Goal: Information Seeking & Learning: Learn about a topic

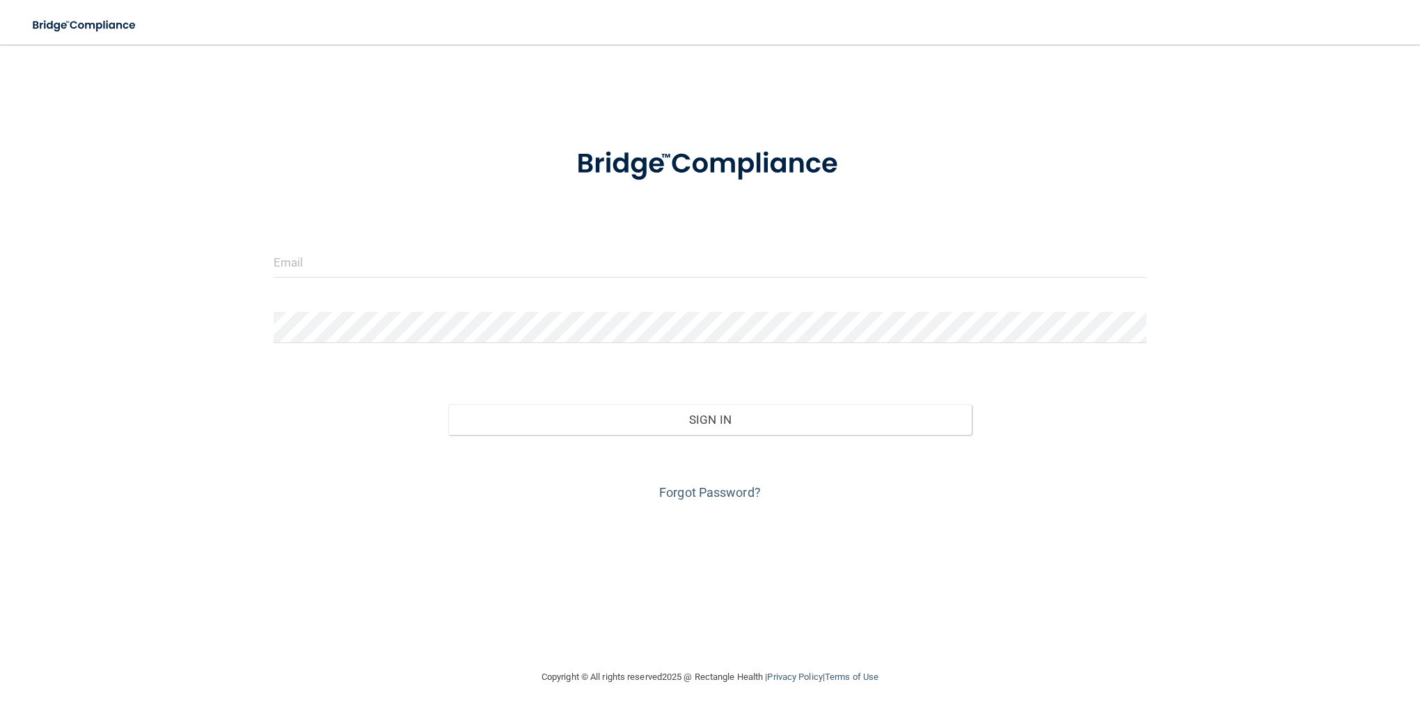
click at [502, 242] on form "Invalid email/password. You don't have permission to access that page. Sign In …" at bounding box center [710, 316] width 873 height 376
click at [505, 260] on input "email" at bounding box center [710, 261] width 873 height 31
type input "[EMAIL_ADDRESS][DOMAIN_NAME]"
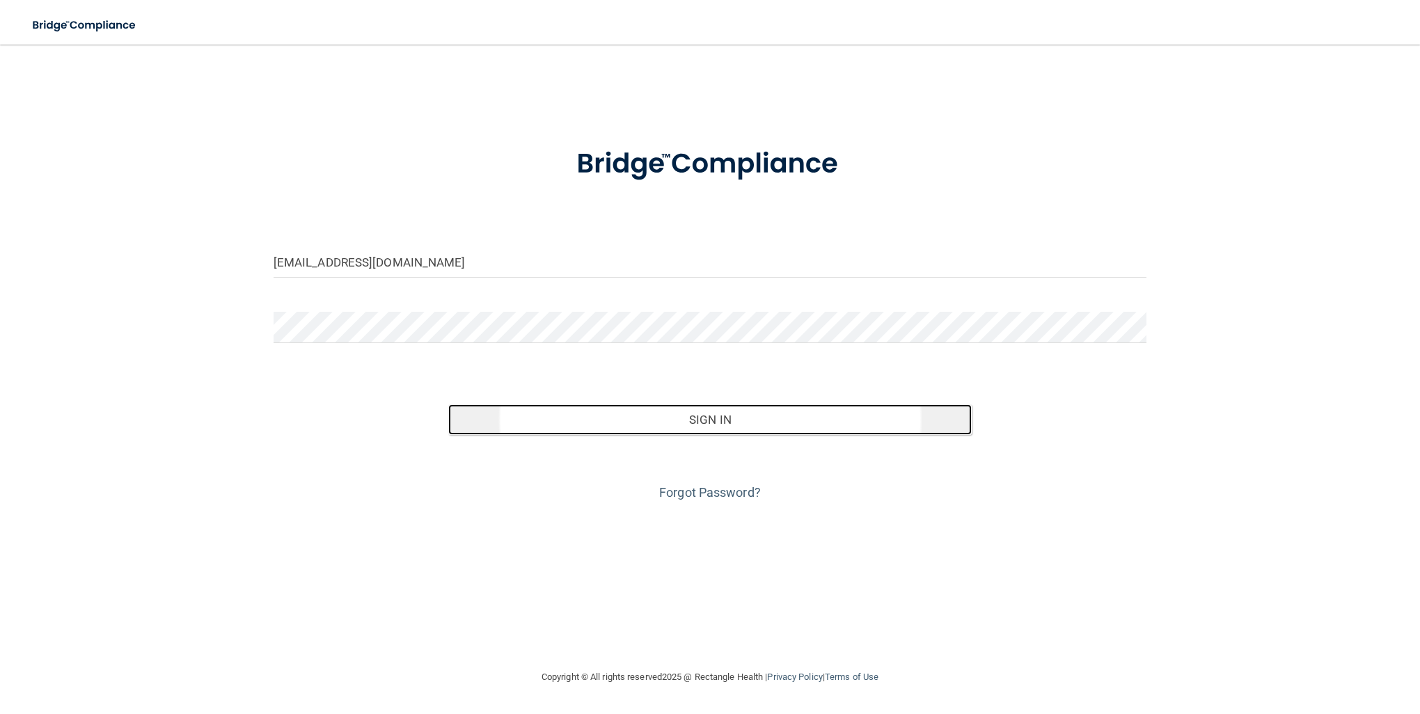
click at [788, 423] on button "Sign In" at bounding box center [710, 420] width 524 height 31
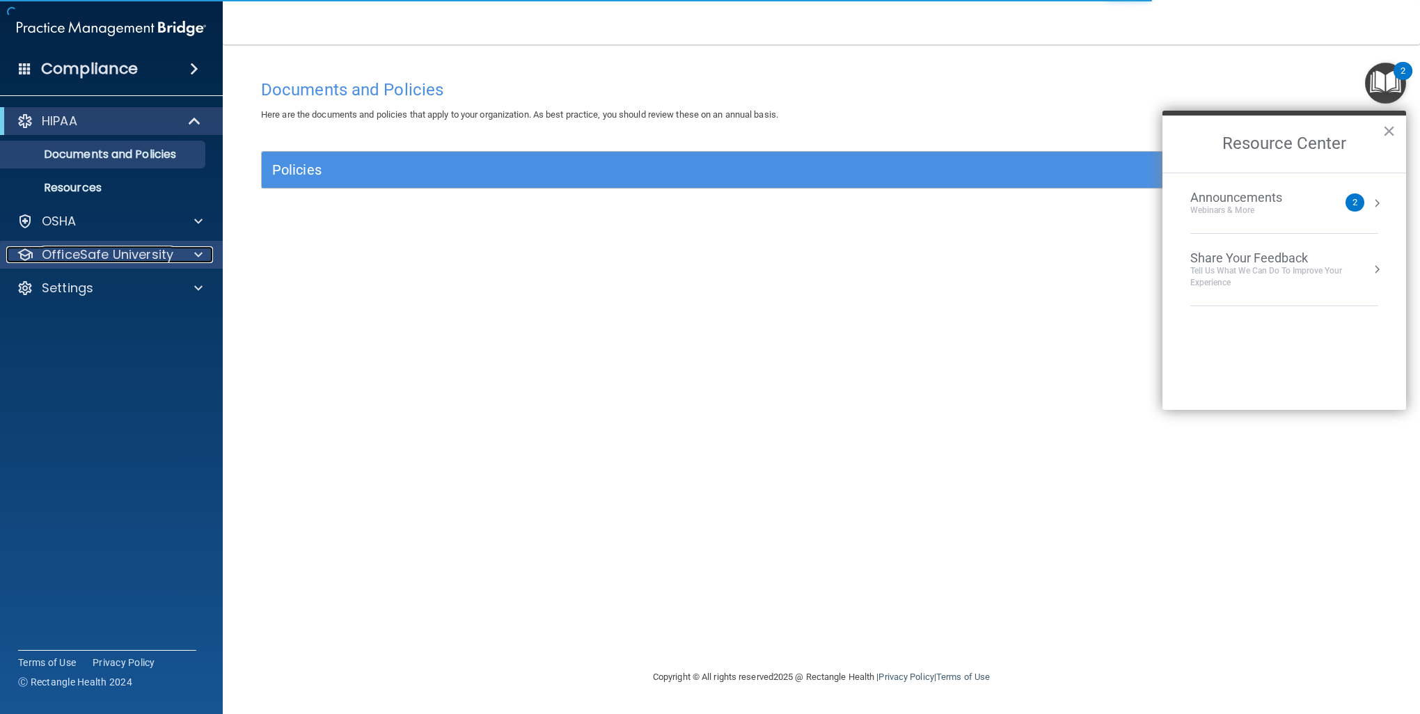
click at [183, 261] on div at bounding box center [196, 254] width 35 height 17
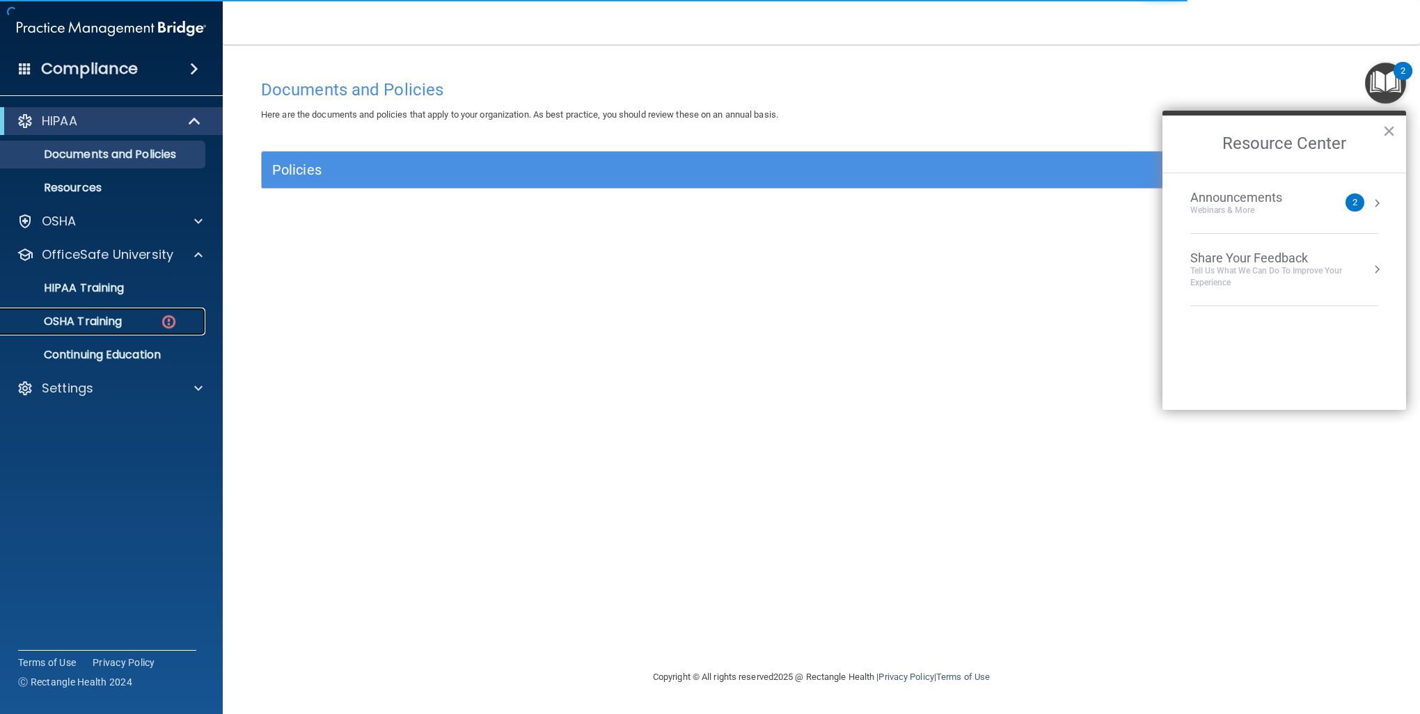
click at [150, 322] on div "OSHA Training" at bounding box center [104, 322] width 190 height 14
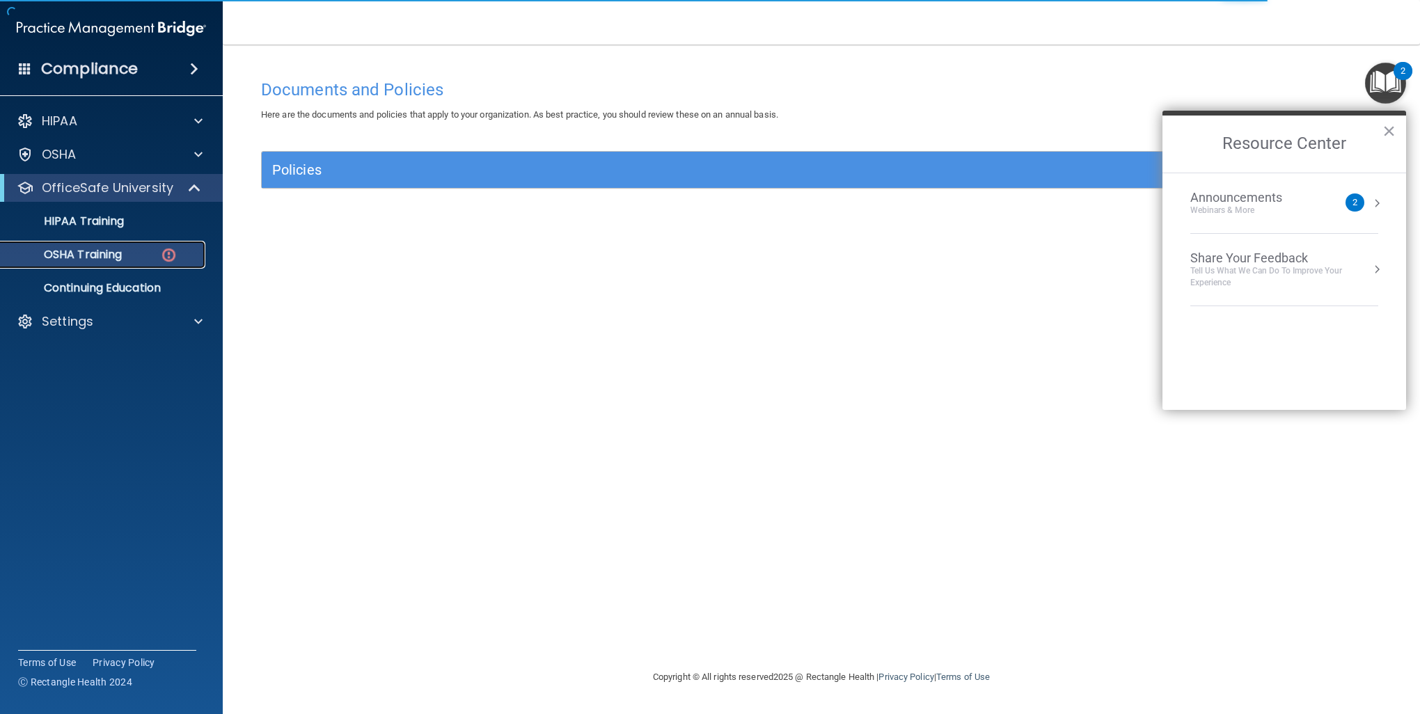
click at [117, 252] on p "OSHA Training" at bounding box center [65, 255] width 113 height 14
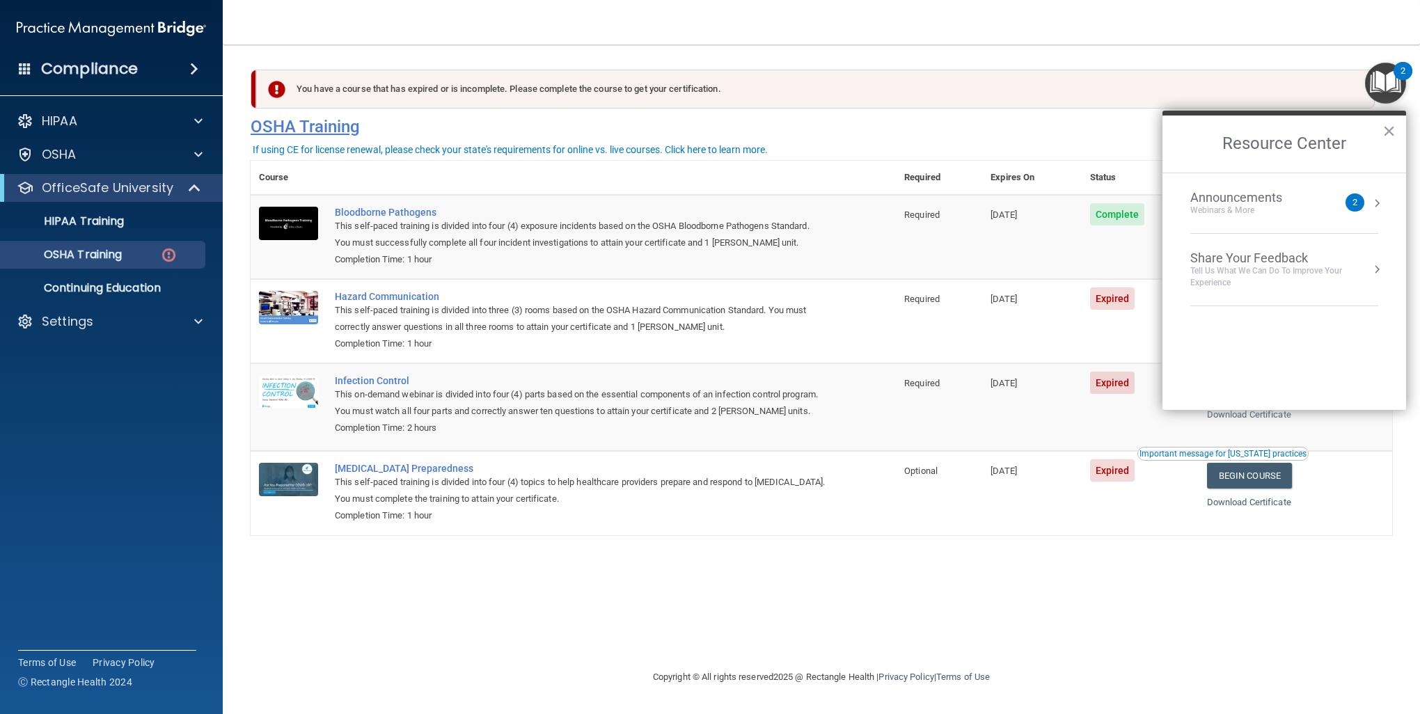
click at [1389, 124] on button "×" at bounding box center [1389, 131] width 13 height 22
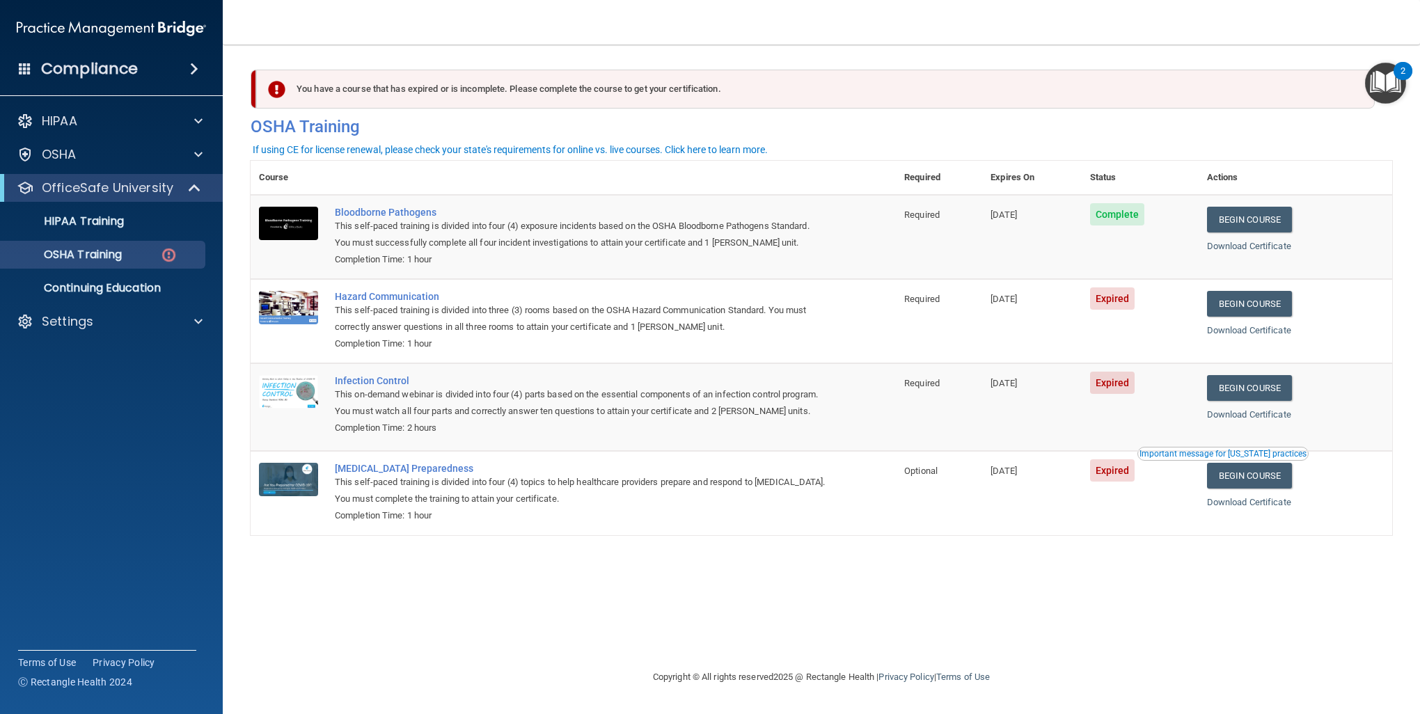
click at [1255, 291] on td "Begin Course Download Certificate" at bounding box center [1296, 321] width 194 height 84
click at [1266, 302] on link "Begin Course" at bounding box center [1249, 304] width 85 height 26
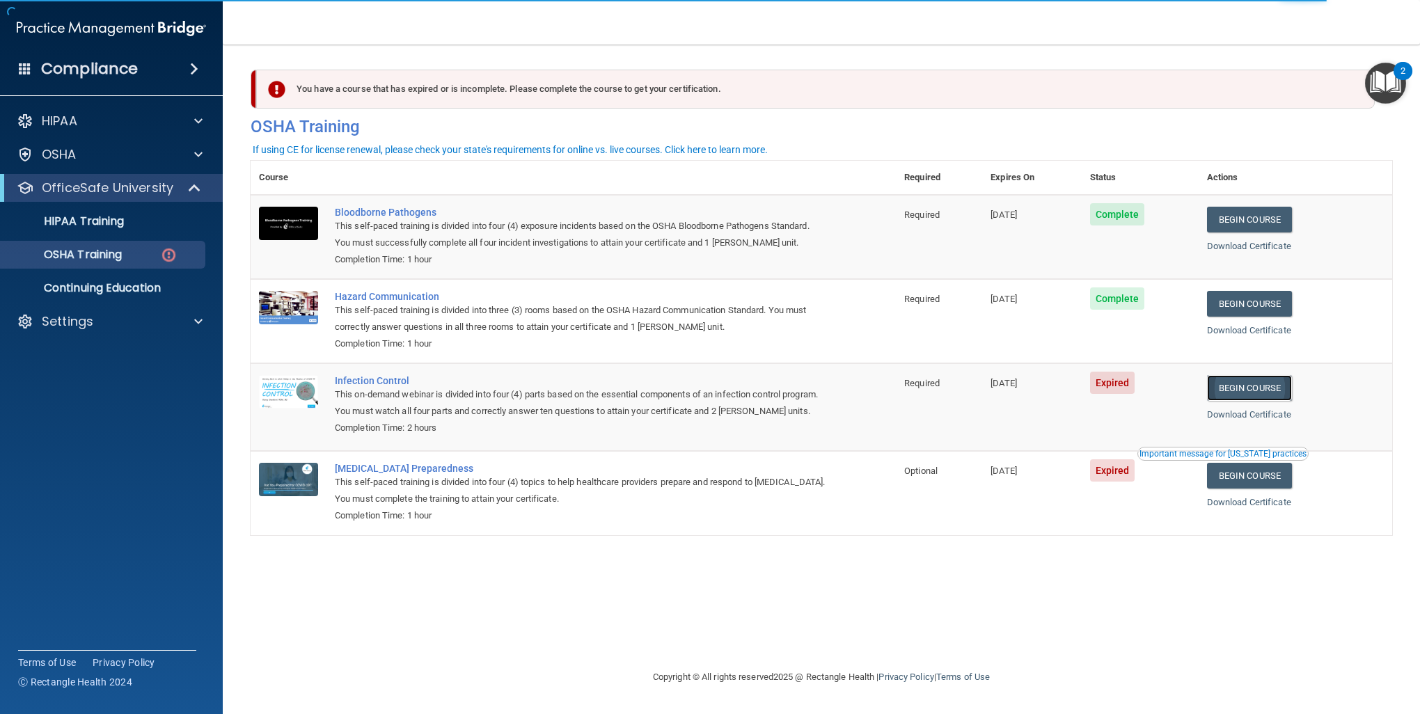
click at [1284, 386] on link "Begin Course" at bounding box center [1249, 388] width 85 height 26
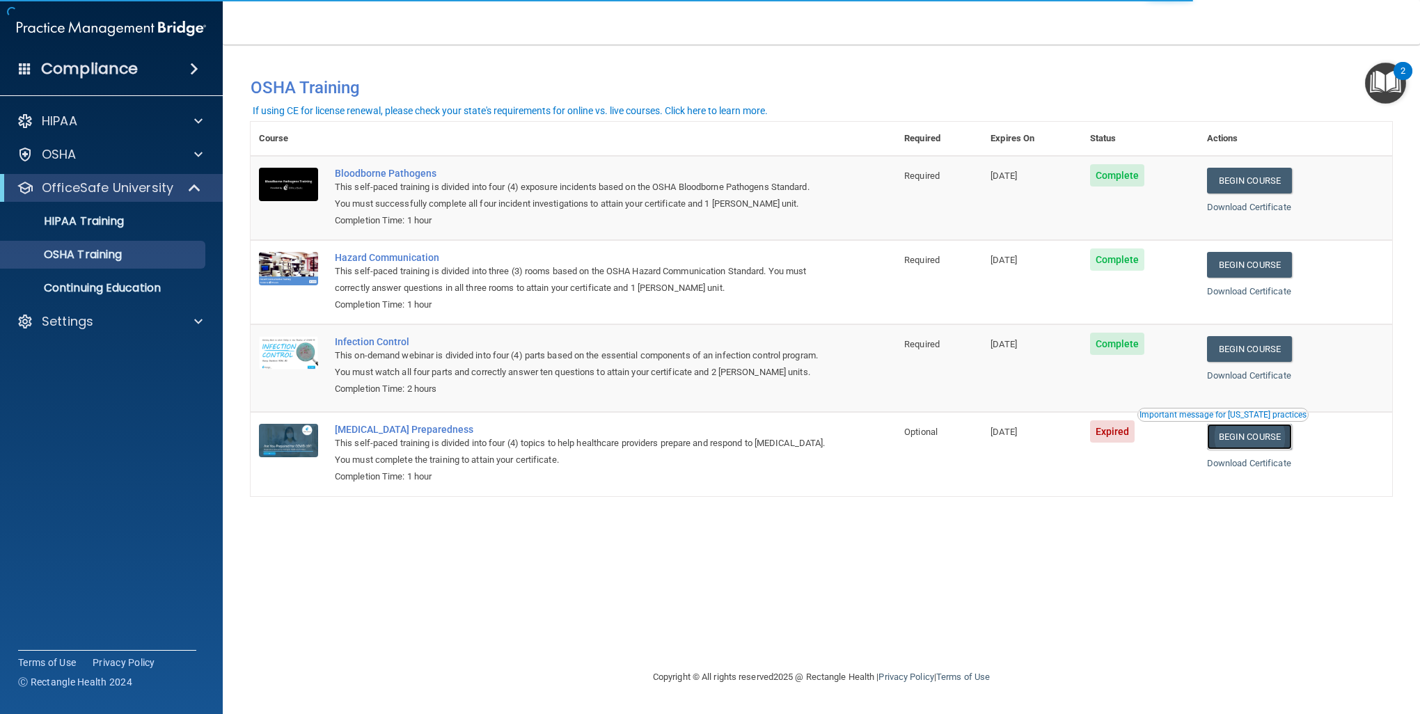
click at [1261, 442] on link "Begin Course" at bounding box center [1249, 437] width 85 height 26
click at [118, 221] on p "HIPAA Training" at bounding box center [66, 221] width 115 height 14
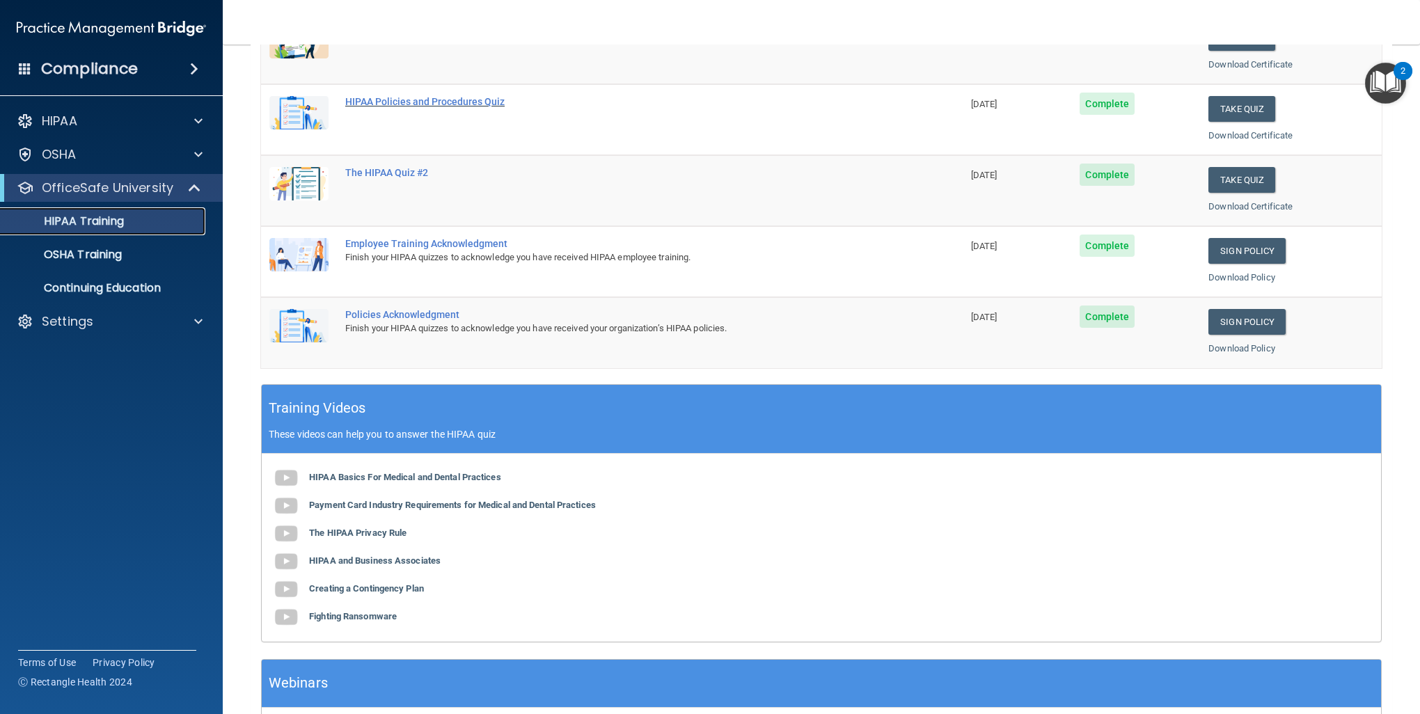
scroll to position [116, 0]
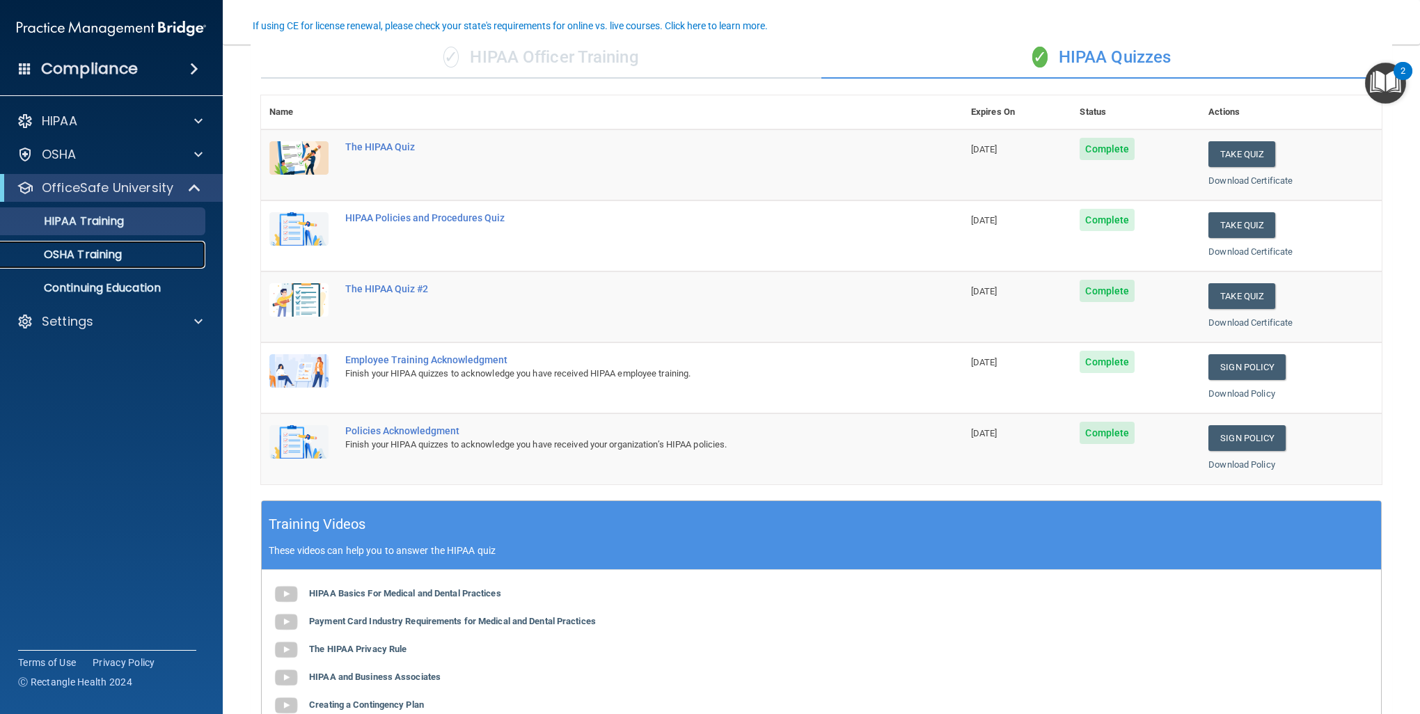
click at [139, 251] on div "OSHA Training" at bounding box center [104, 255] width 190 height 14
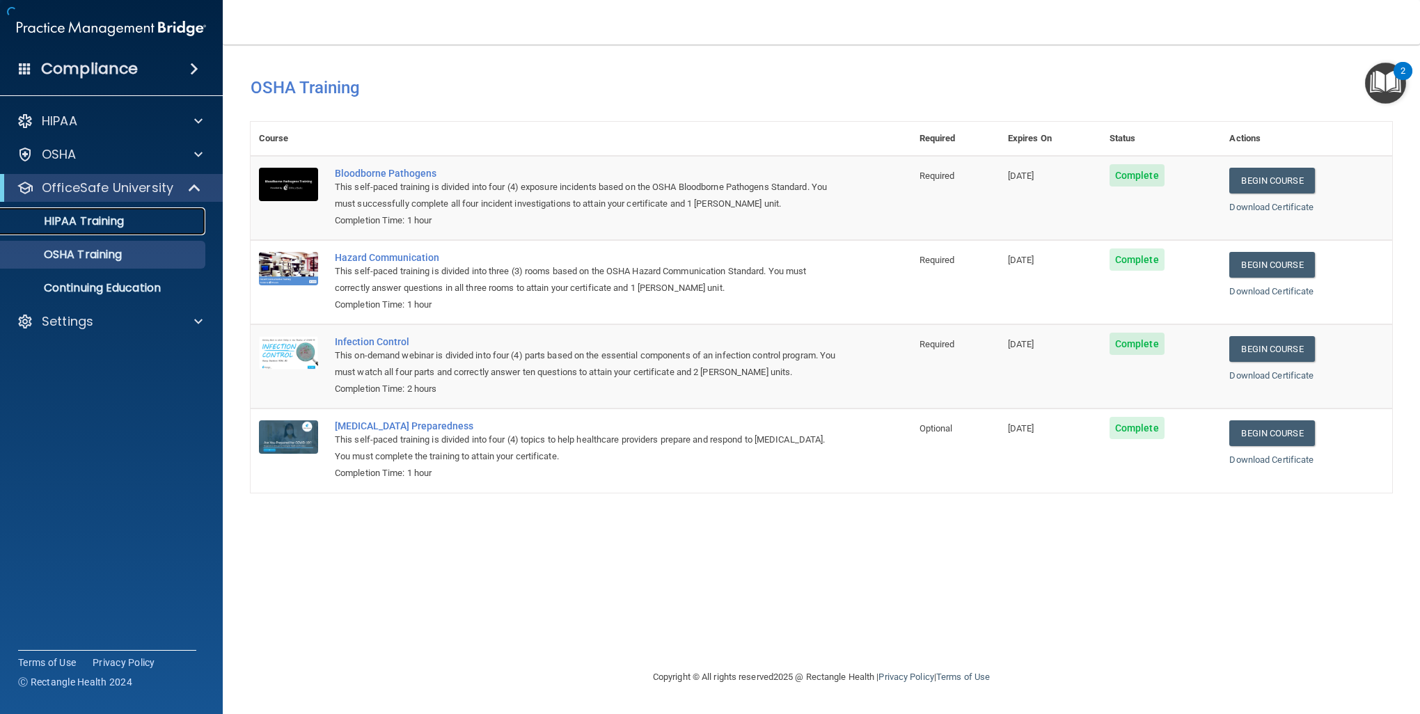
click at [95, 216] on p "HIPAA Training" at bounding box center [66, 221] width 115 height 14
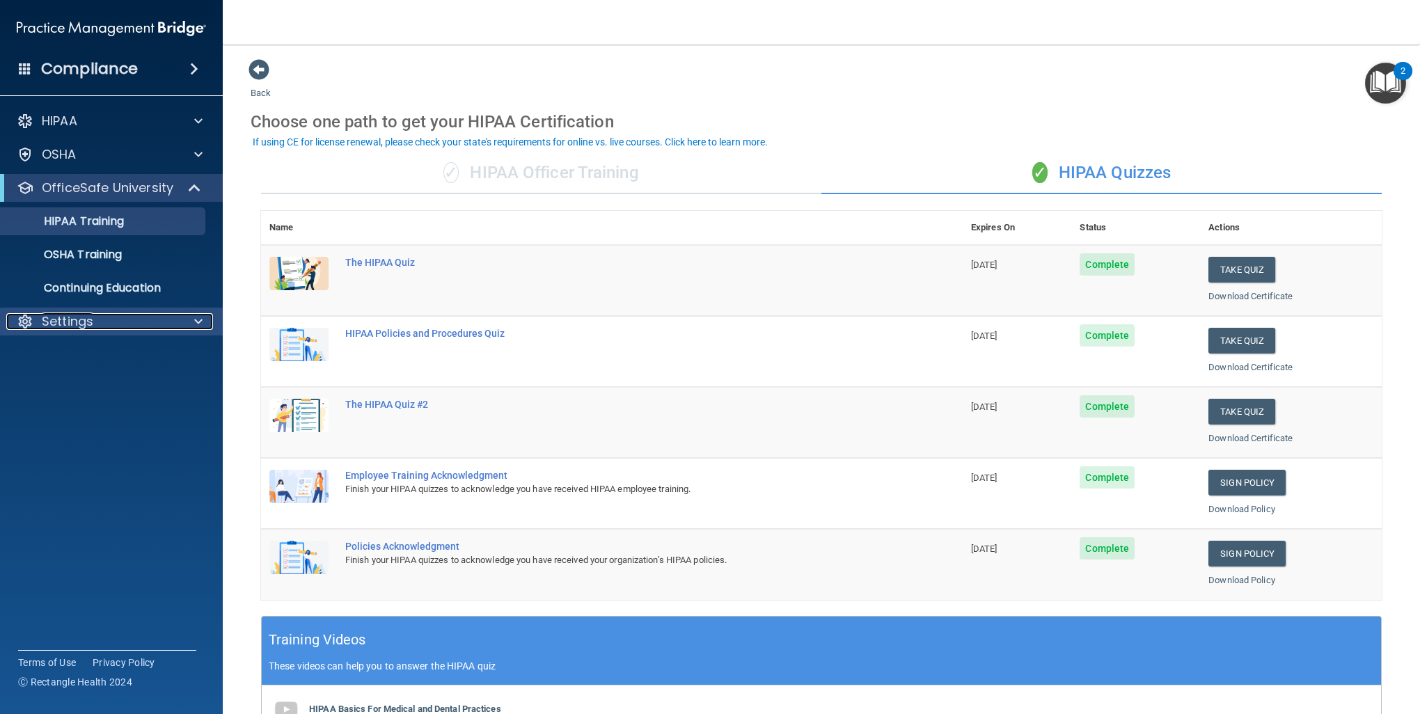
click at [123, 317] on div "Settings" at bounding box center [92, 321] width 173 height 17
click at [79, 382] on p "Sign Out" at bounding box center [104, 389] width 190 height 14
